Goal: Task Accomplishment & Management: Manage account settings

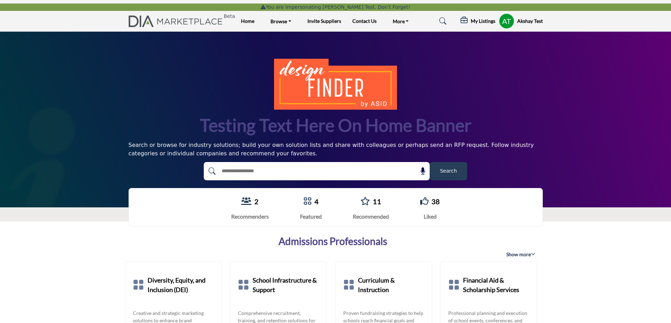
click at [484, 21] on h5 "My Listings" at bounding box center [482, 21] width 25 height 6
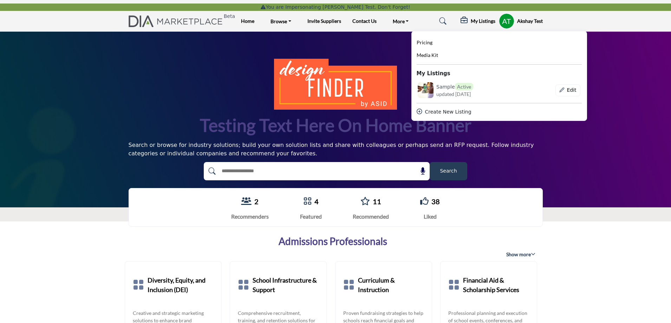
click at [505, 21] on profile-featured-843efc11-b24f-4155-9828-c37c222e6fb8 "Show hide supplier dropdown" at bounding box center [506, 20] width 15 height 15
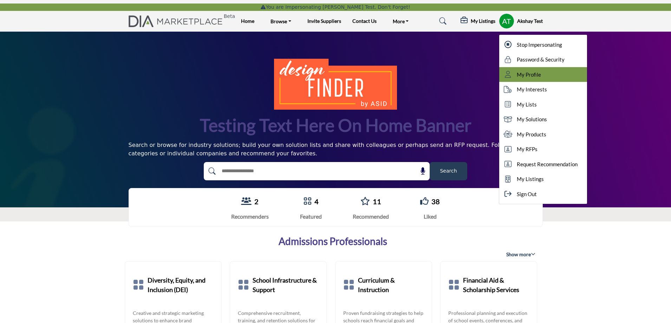
click at [525, 75] on span "My Profile" at bounding box center [528, 75] width 24 height 8
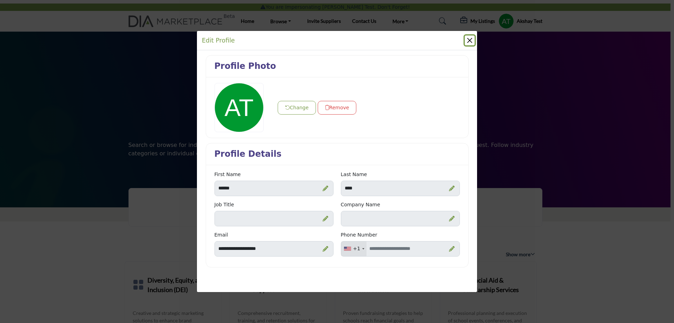
click at [468, 41] on button "Close" at bounding box center [470, 40] width 10 height 10
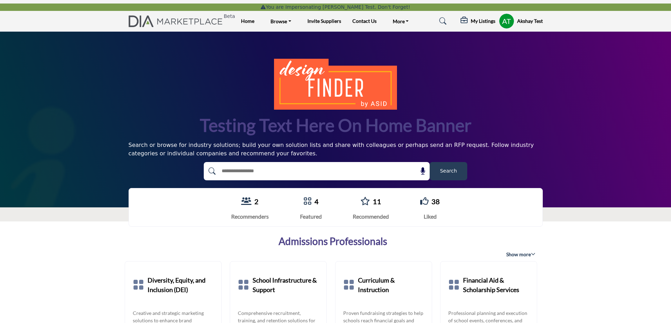
click at [504, 22] on profile-featured-843efc11-b24f-4155-9828-c37c222e6fb8 "Show hide supplier dropdown" at bounding box center [506, 20] width 15 height 15
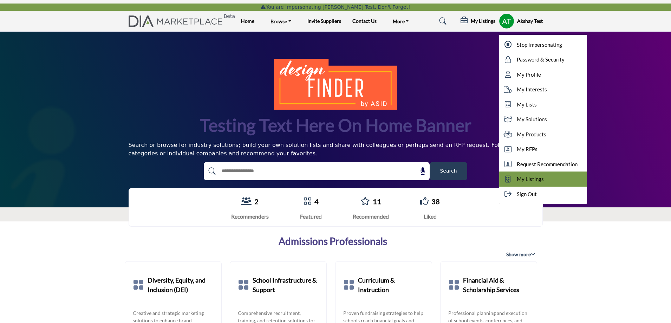
click at [527, 180] on span "My Listings" at bounding box center [529, 179] width 27 height 8
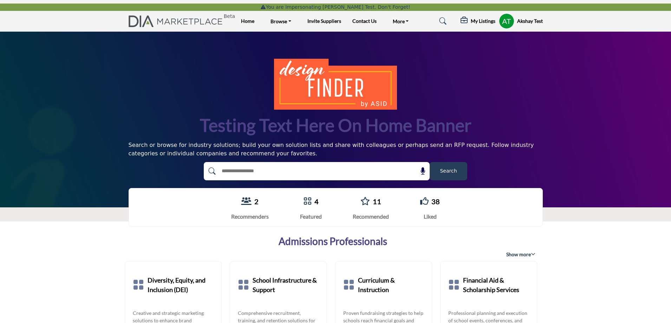
click at [506, 21] on profile-featured-843efc11-b24f-4155-9828-c37c222e6fb8 "Show hide supplier dropdown" at bounding box center [506, 20] width 15 height 15
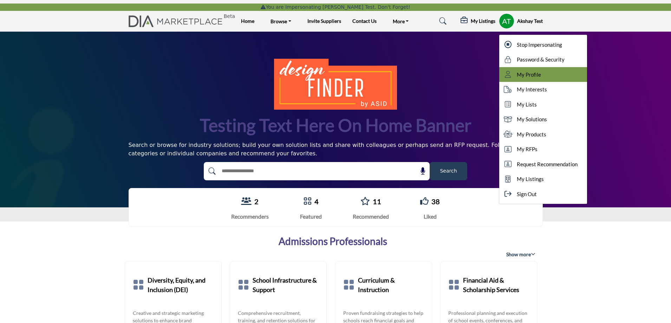
click at [521, 73] on span "My Profile" at bounding box center [528, 75] width 24 height 8
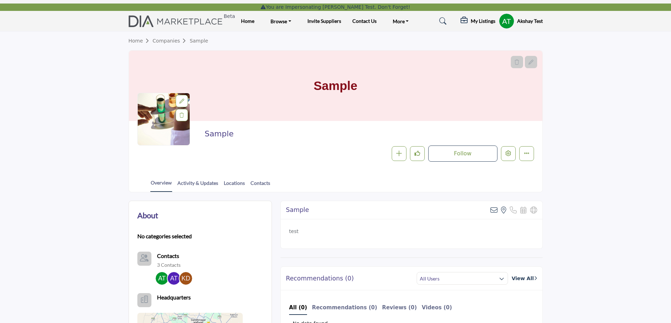
click at [506, 22] on profile-featured-843efc11-b24f-4155-9828-c37c222e6fb8 "Show hide supplier dropdown" at bounding box center [506, 20] width 15 height 15
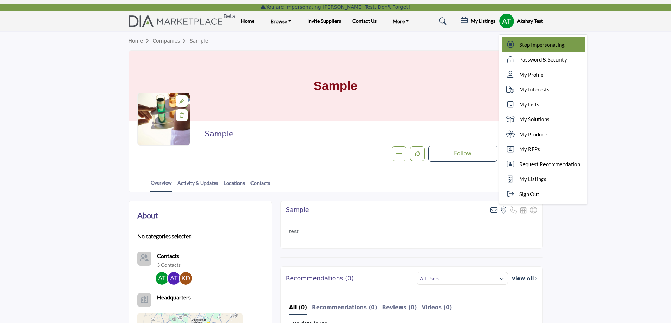
click at [521, 44] on span "Stop Impersonating" at bounding box center [541, 45] width 45 height 8
click at [0, 0] on div at bounding box center [0, 0] width 0 height 0
